Goal: Task Accomplishment & Management: Complete application form

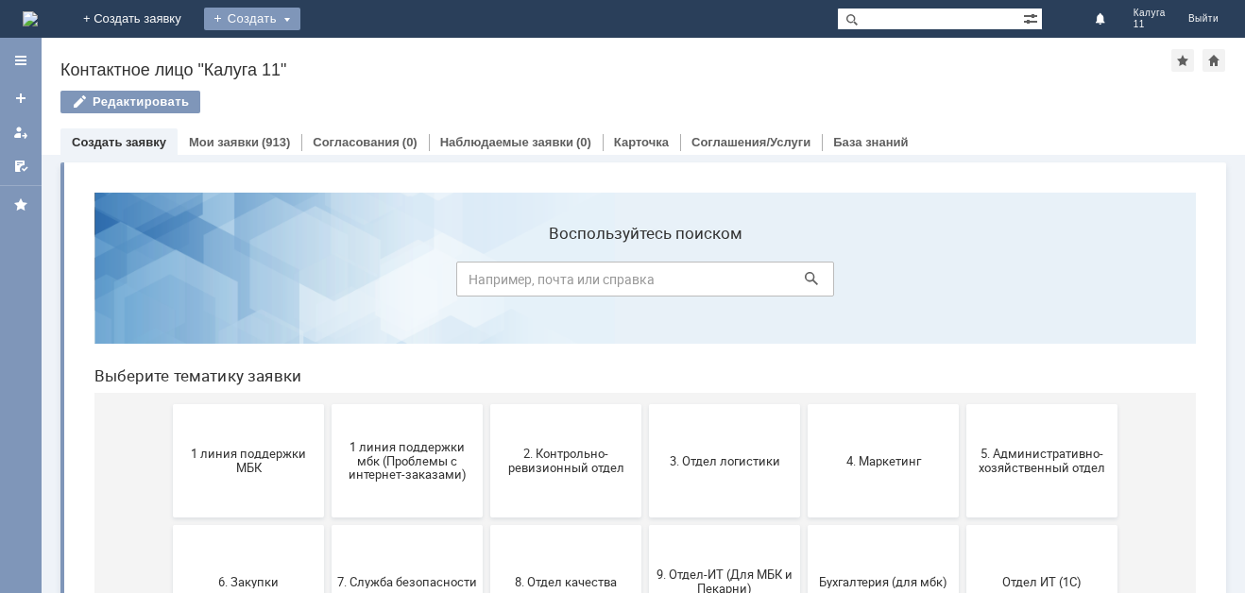
click at [300, 26] on div "Создать" at bounding box center [252, 19] width 96 height 23
click at [351, 47] on link "Заявка" at bounding box center [280, 56] width 144 height 23
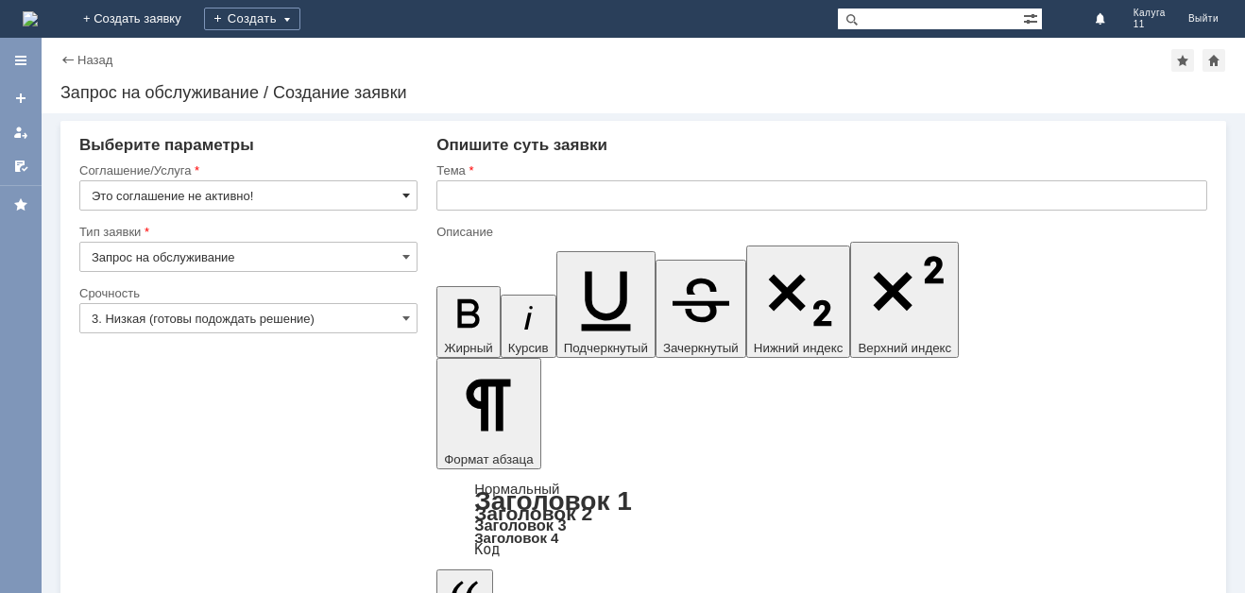
click at [406, 202] on span at bounding box center [407, 195] width 8 height 15
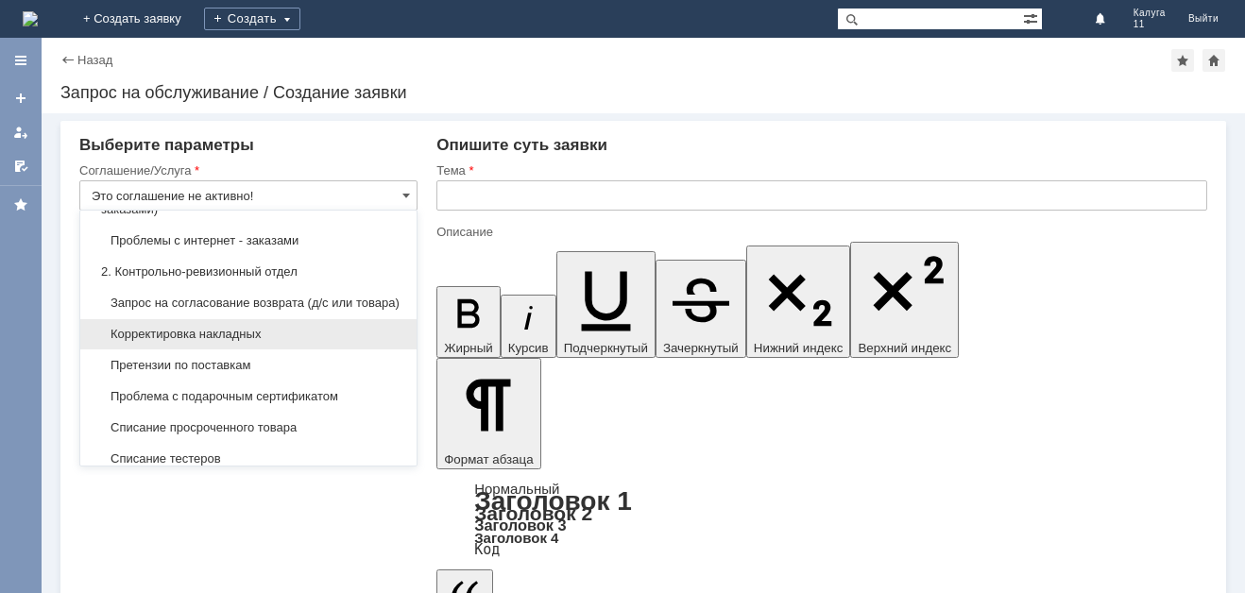
scroll to position [283, 0]
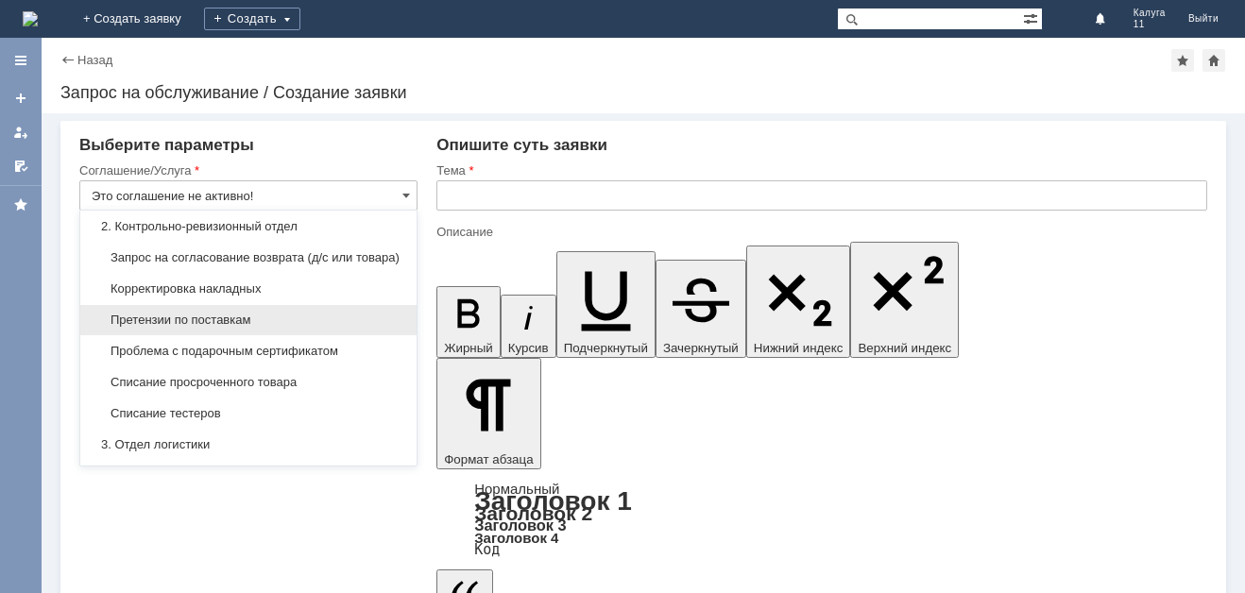
click at [303, 328] on span "Претензии по поставкам" at bounding box center [249, 320] width 314 height 15
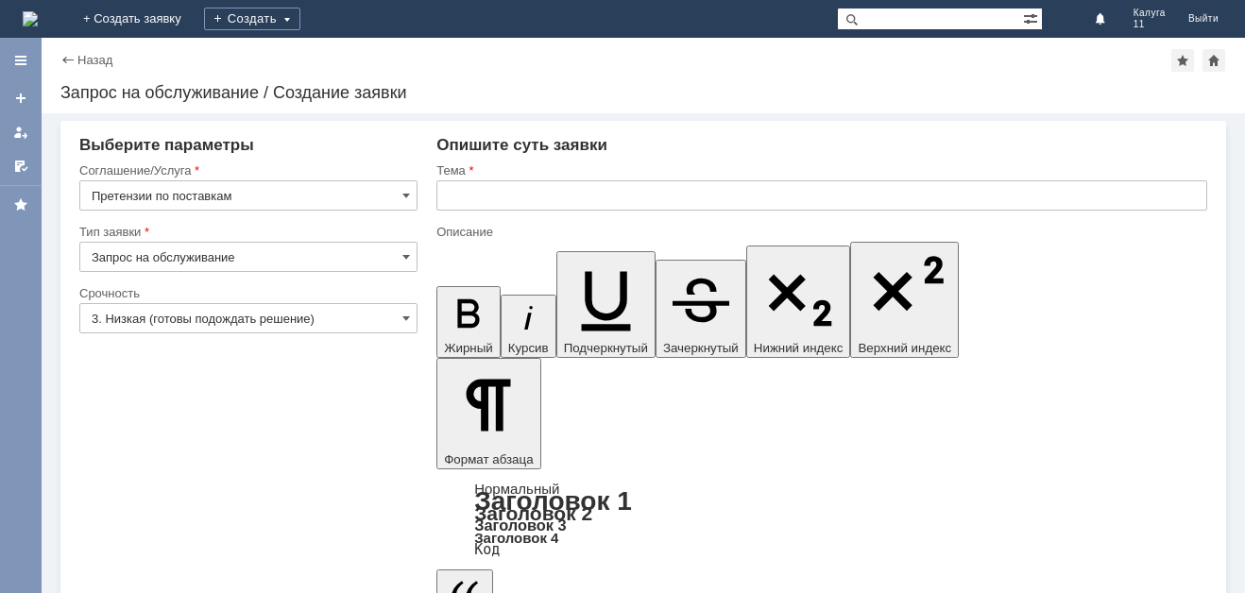
type input "Претензии по поставкам"
click at [406, 318] on span at bounding box center [407, 318] width 8 height 15
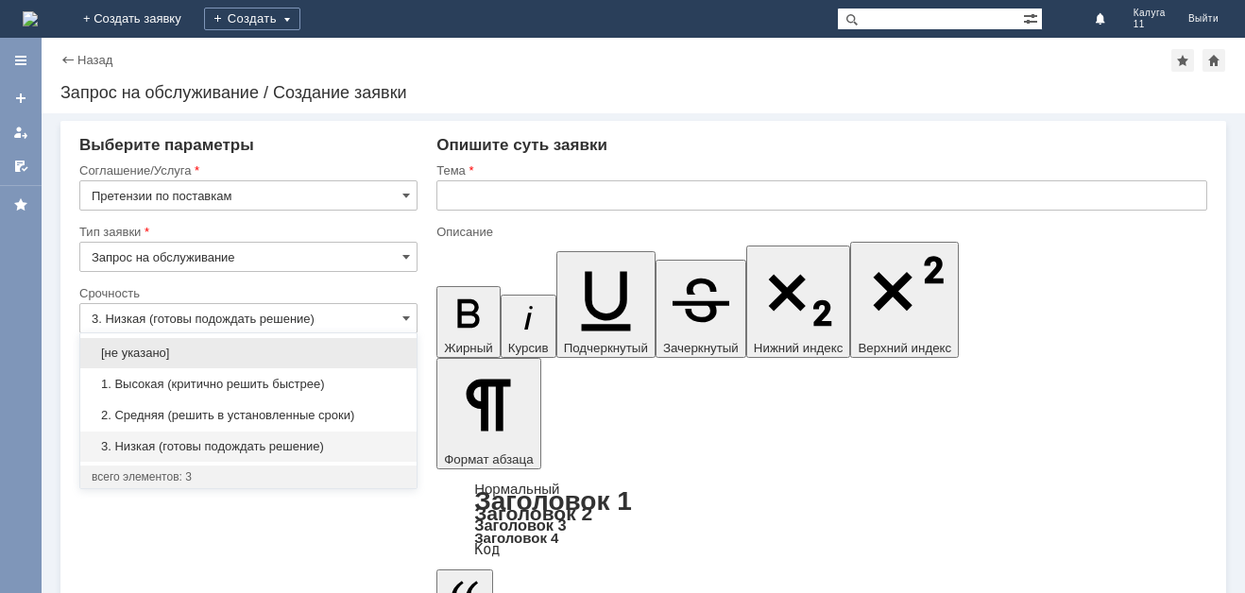
click at [270, 410] on span "2. Средняя (решить в установленные сроки)" at bounding box center [249, 415] width 314 height 15
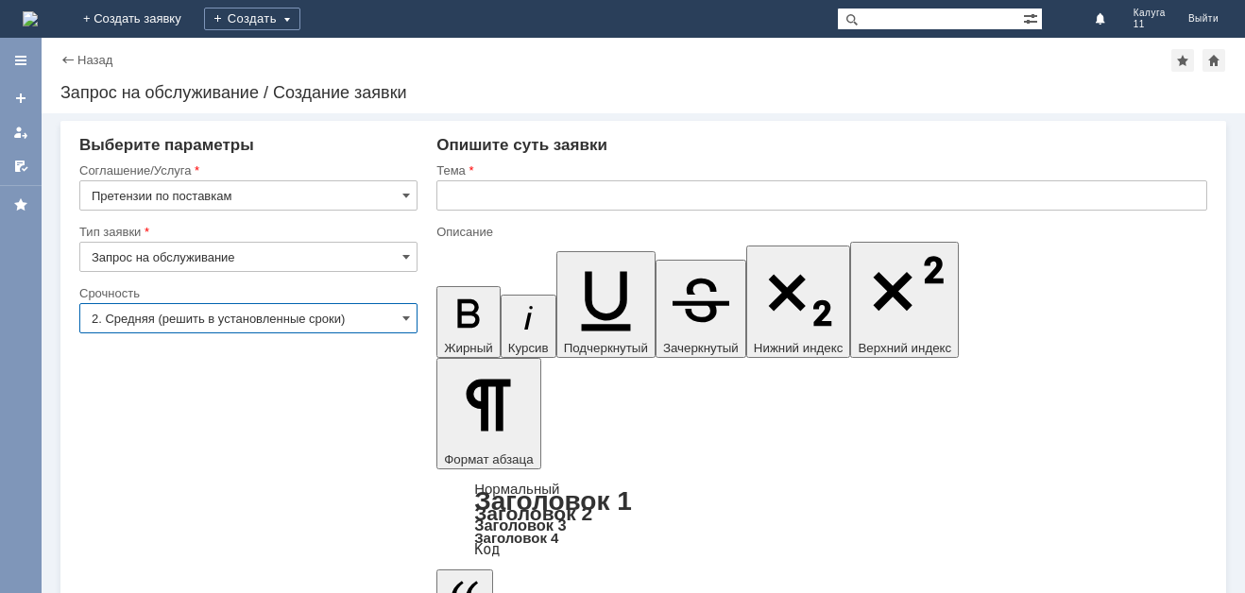
type input "2. Средняя (решить в установленные сроки)"
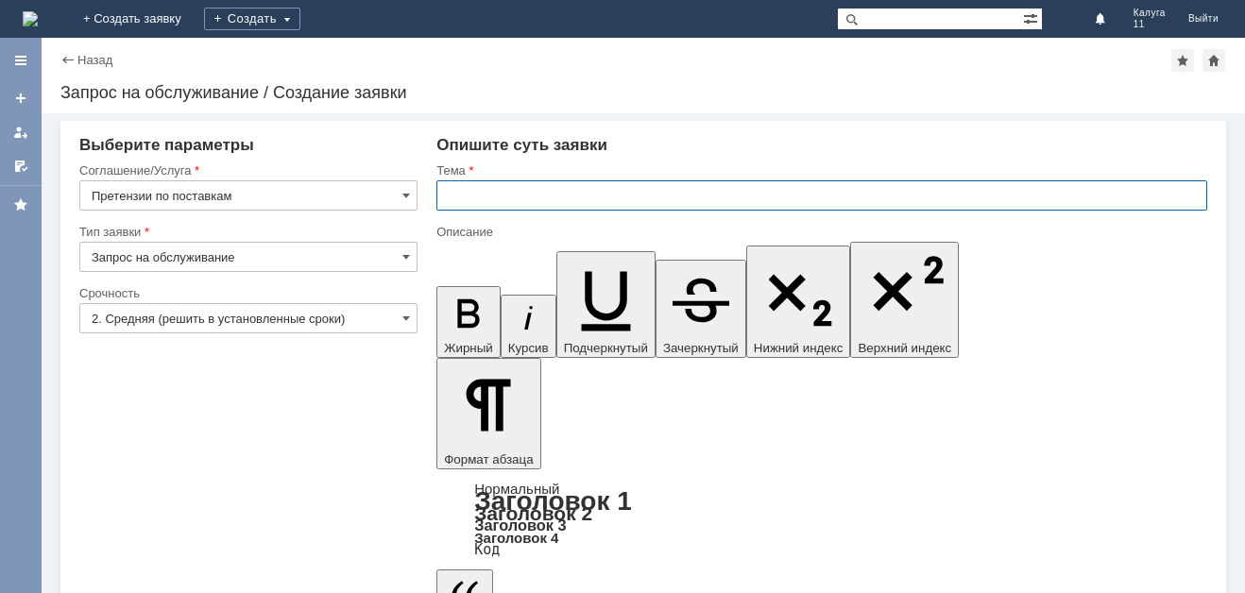
click at [473, 195] on input "text" at bounding box center [822, 195] width 771 height 30
type input "акт расхождения"
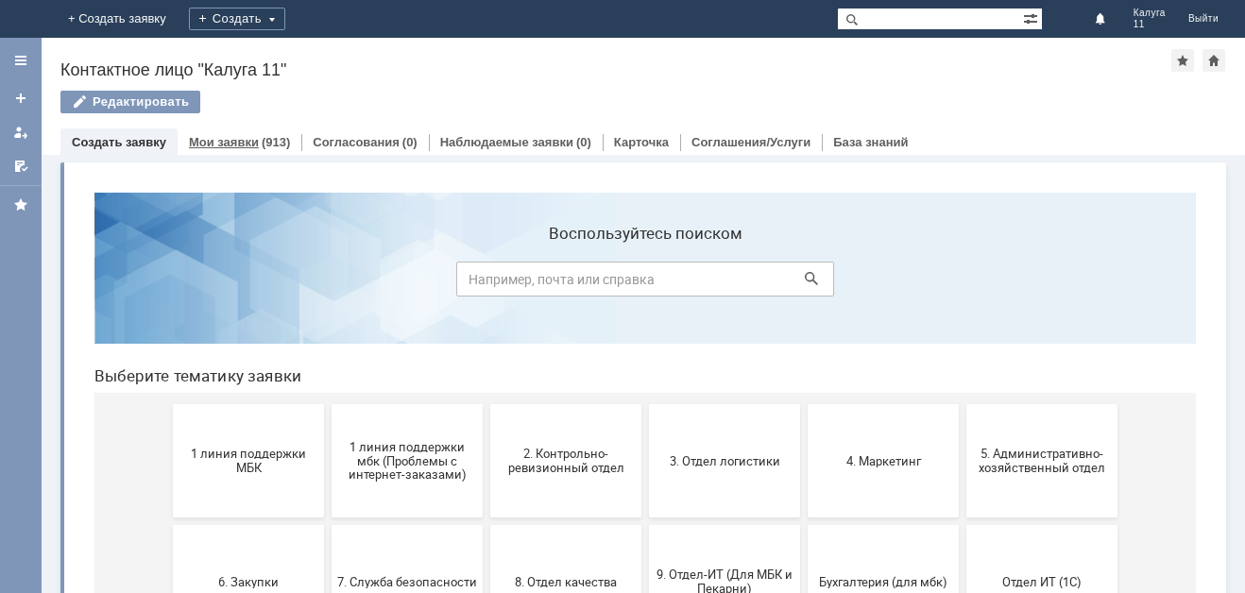
click at [270, 139] on div "(913)" at bounding box center [276, 142] width 28 height 14
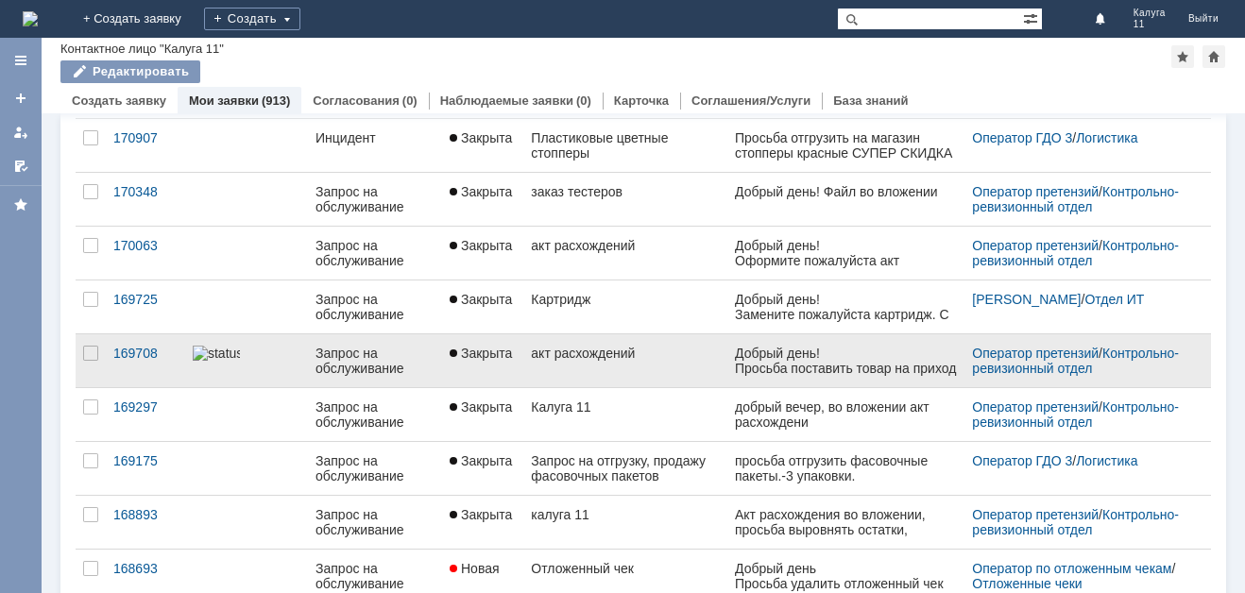
click at [774, 359] on div "Добрый день!" at bounding box center [845, 353] width 223 height 15
click at [591, 375] on link "акт расхождений" at bounding box center [624, 360] width 203 height 53
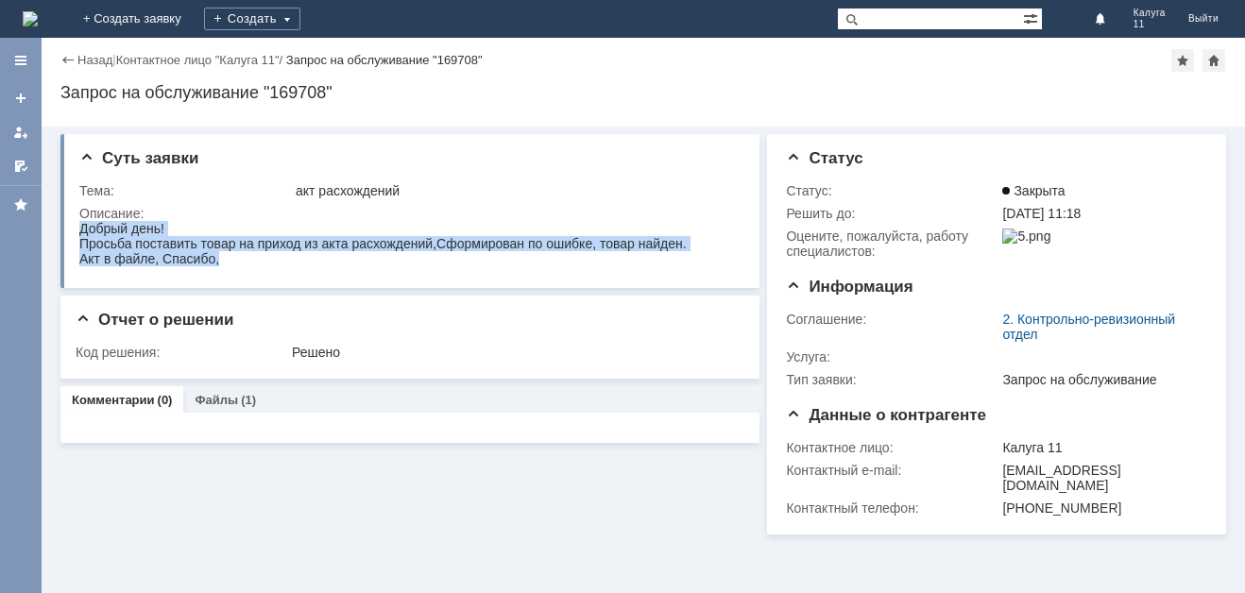
drag, startPoint x: 80, startPoint y: 226, endPoint x: 220, endPoint y: 257, distance: 143.3
click at [220, 257] on body "Добрый день! Просьба поставить товар на приход из акта расхождений,Сформирован …" at bounding box center [383, 243] width 608 height 45
copy body "Добрый день! Просьба поставить товар на приход из акта расхождений,Сформирован …"
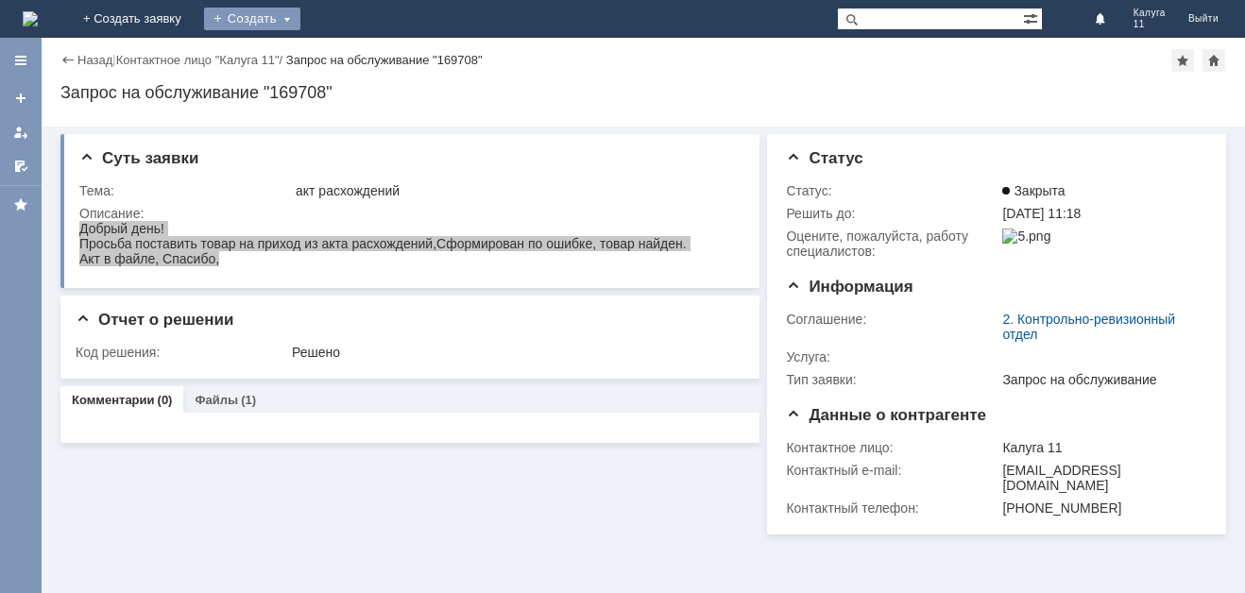
click at [300, 24] on div "Создать" at bounding box center [252, 19] width 96 height 23
click at [351, 51] on link "Заявка" at bounding box center [280, 56] width 144 height 23
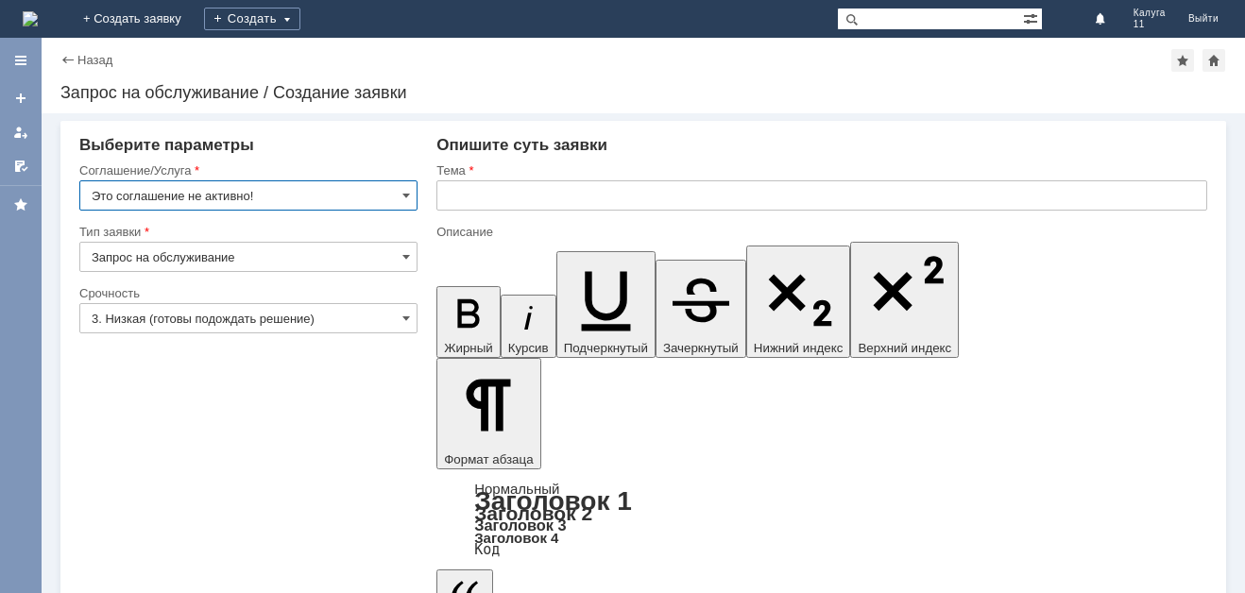
click at [401, 196] on input "Это соглашение не активно!" at bounding box center [248, 195] width 338 height 30
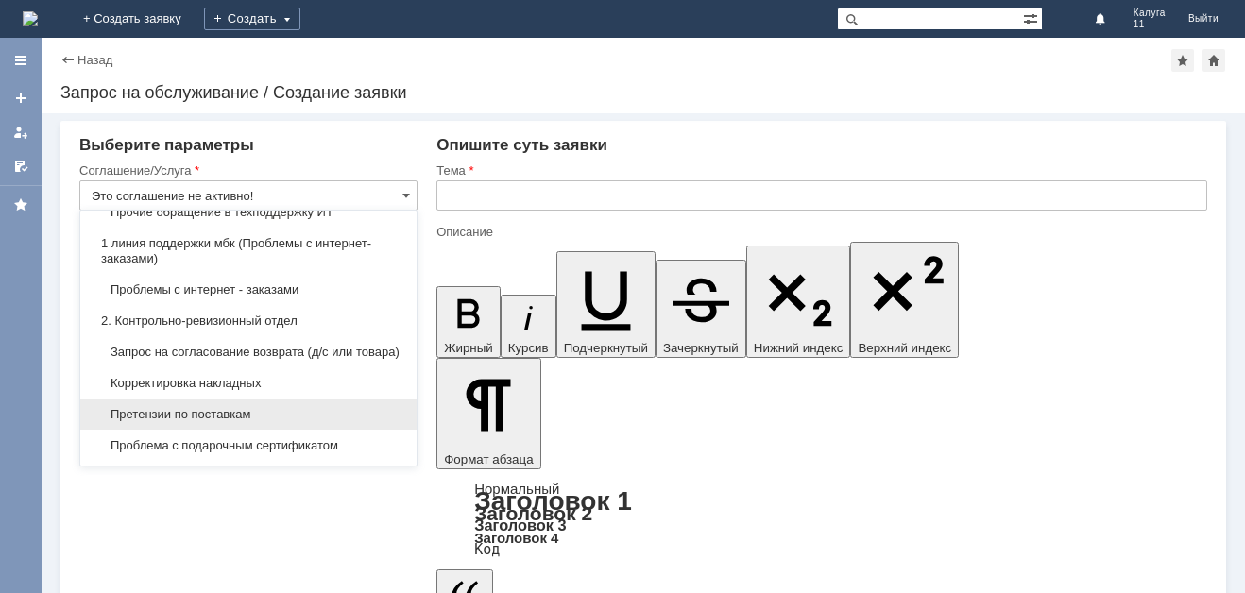
click at [312, 420] on div "Претензии по поставкам" at bounding box center [248, 415] width 336 height 30
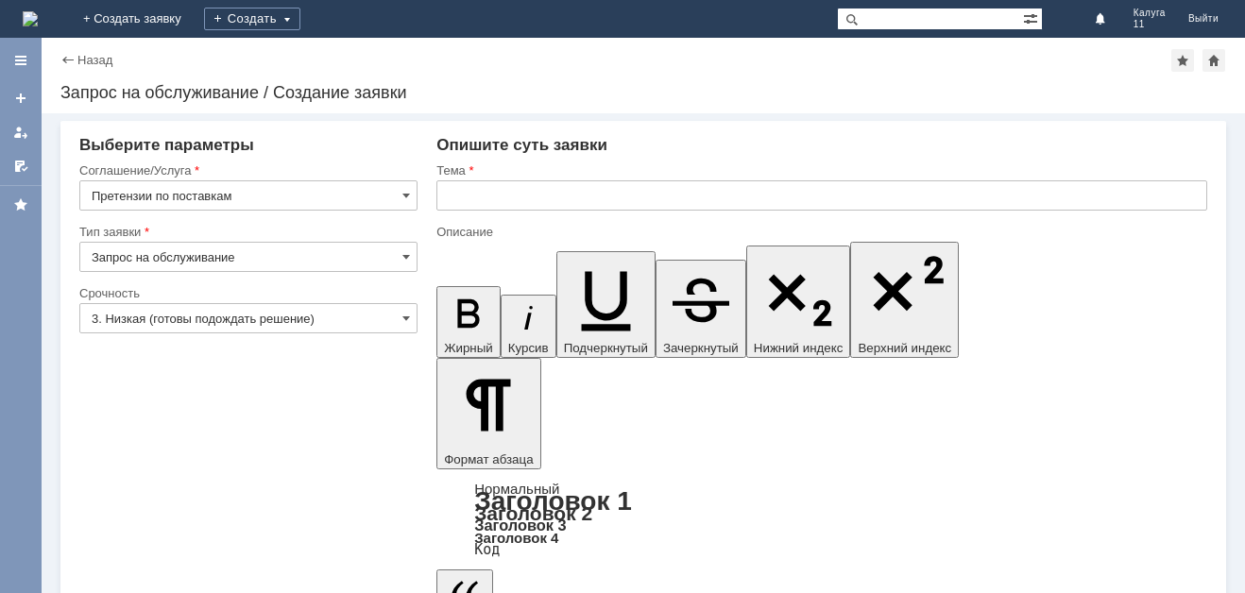
type input "Претензии по поставкам"
click at [403, 317] on span at bounding box center [407, 318] width 8 height 15
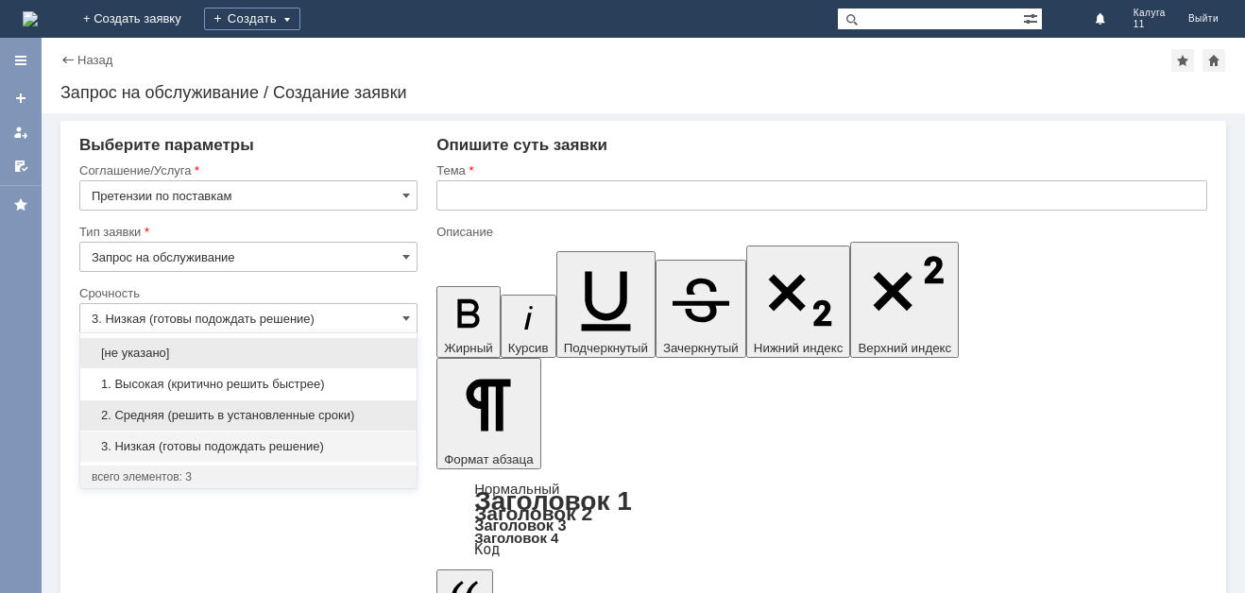
click at [329, 411] on span "2. Средняя (решить в установленные сроки)" at bounding box center [249, 415] width 314 height 15
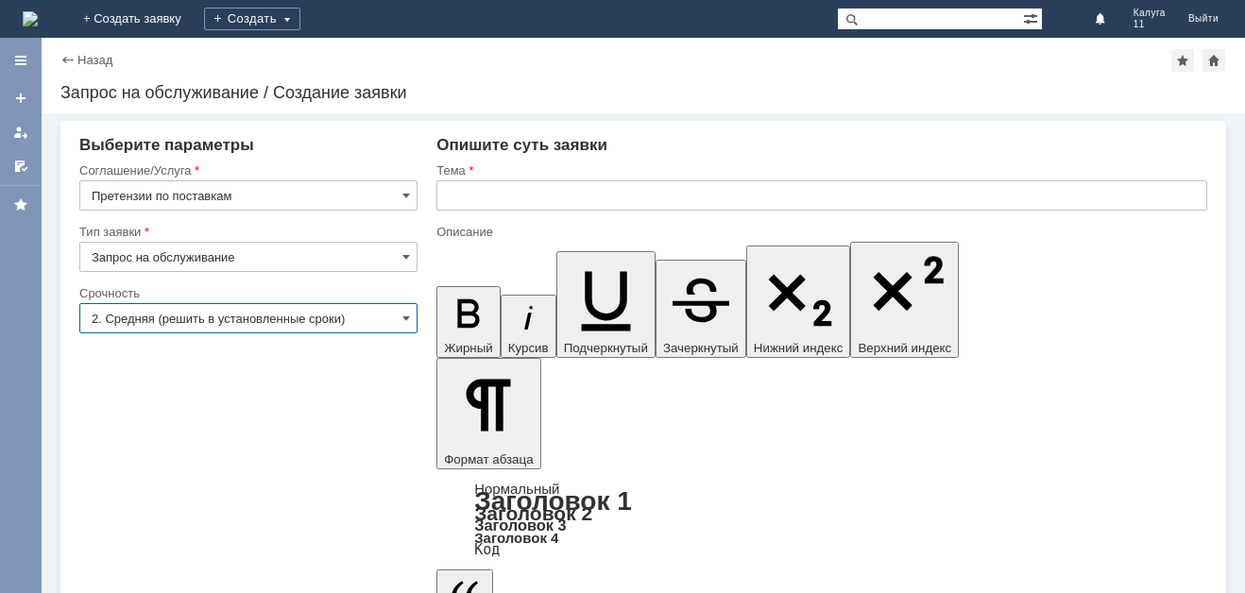
type input "2. Средняя (решить в установленные сроки)"
click at [473, 208] on input "text" at bounding box center [822, 195] width 771 height 30
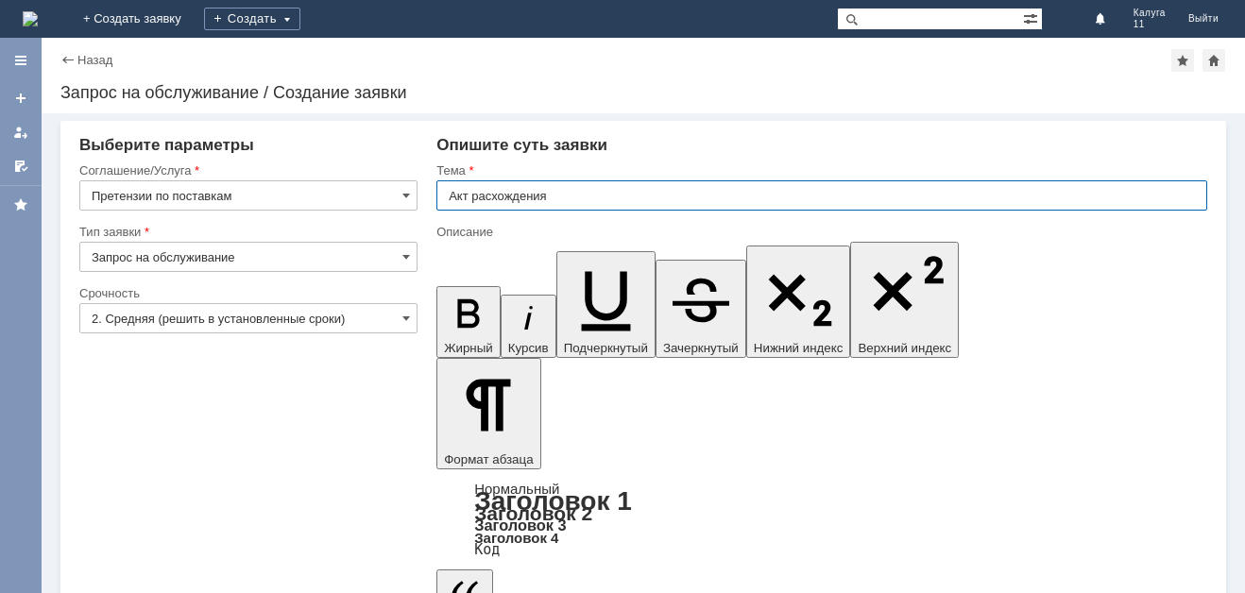
type input "Акт расхождения"
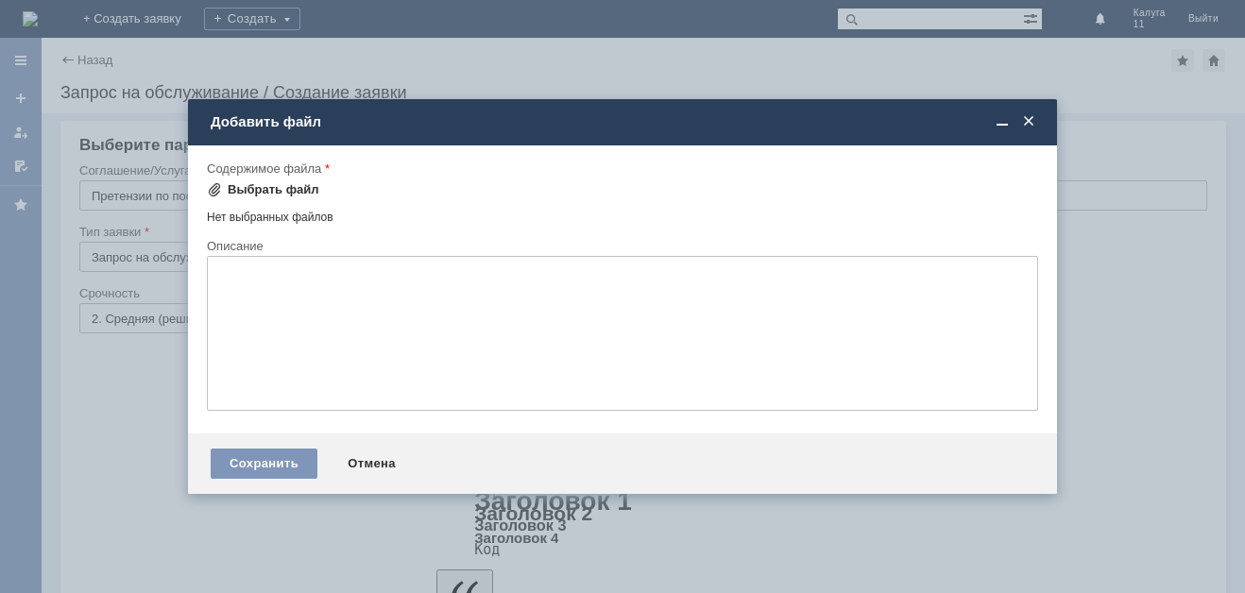
click at [244, 192] on div "Выбрать файл" at bounding box center [274, 189] width 92 height 15
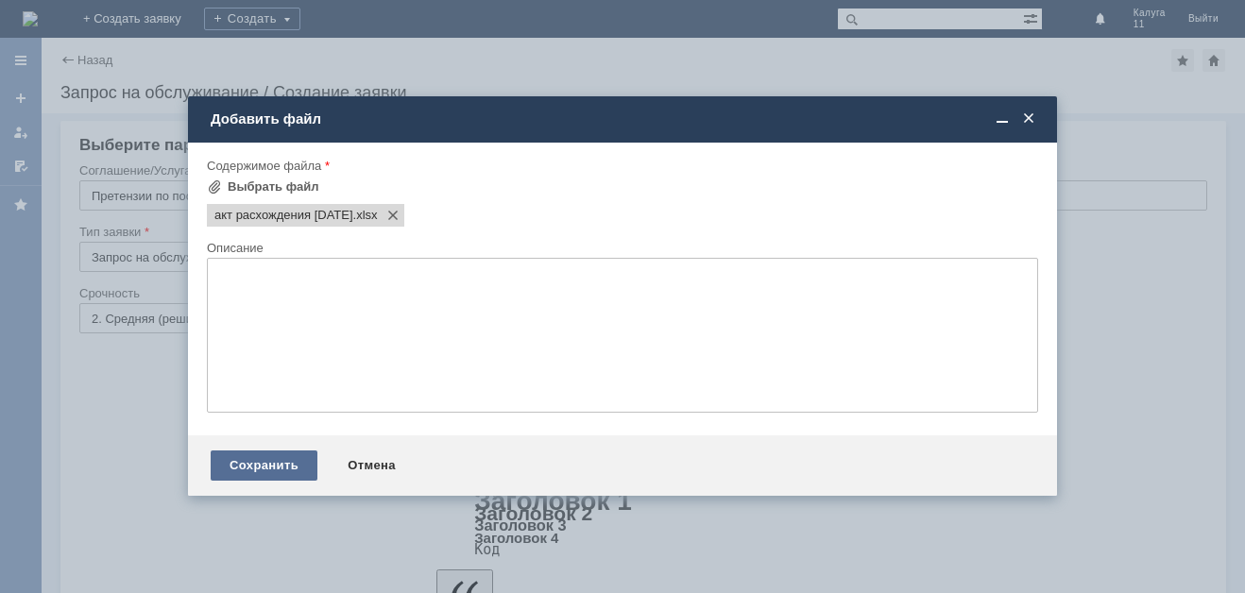
click at [260, 471] on div "Сохранить" at bounding box center [264, 466] width 107 height 30
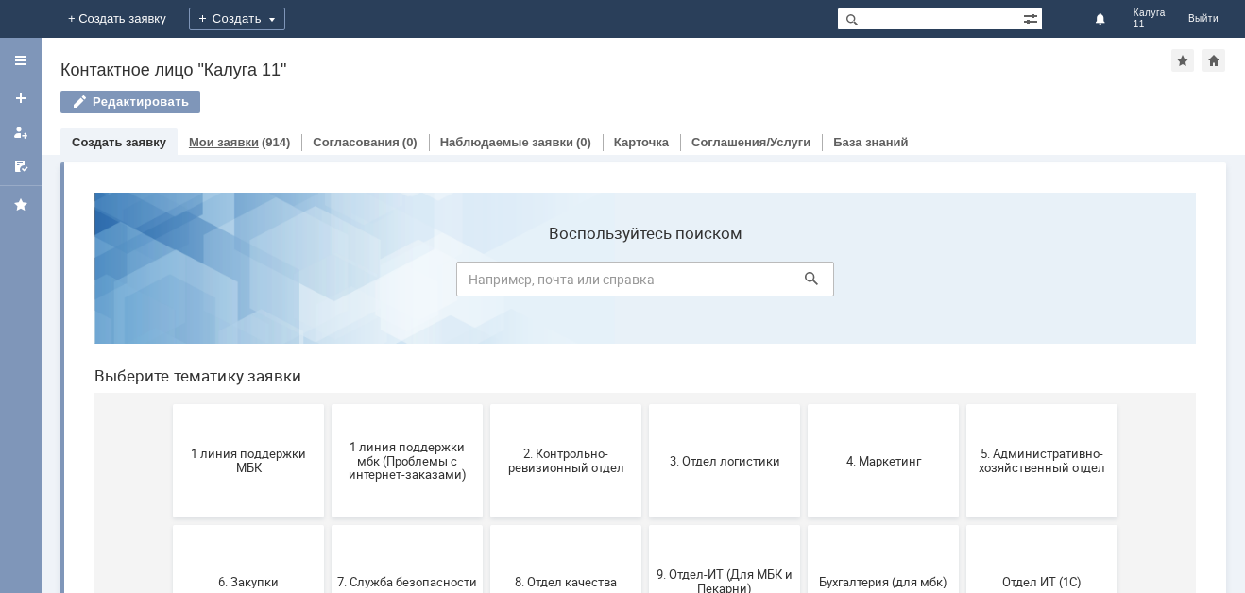
click at [262, 138] on div "(914)" at bounding box center [276, 142] width 28 height 14
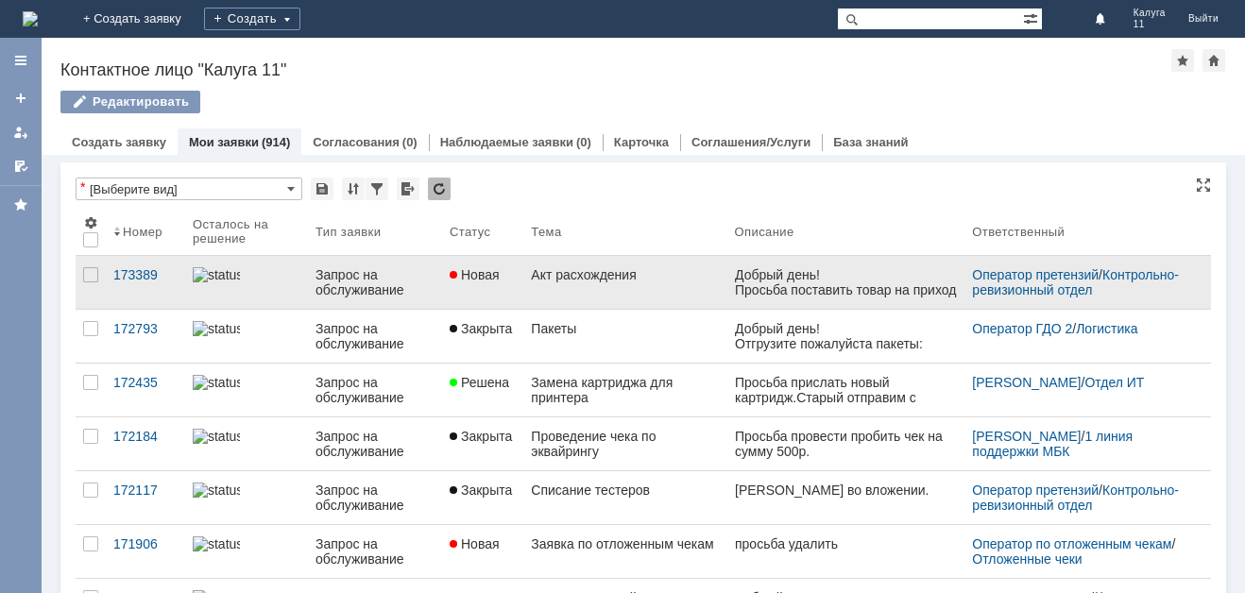
click at [868, 299] on link at bounding box center [847, 282] width 238 height 53
